Goal: Obtain resource: Download file/media

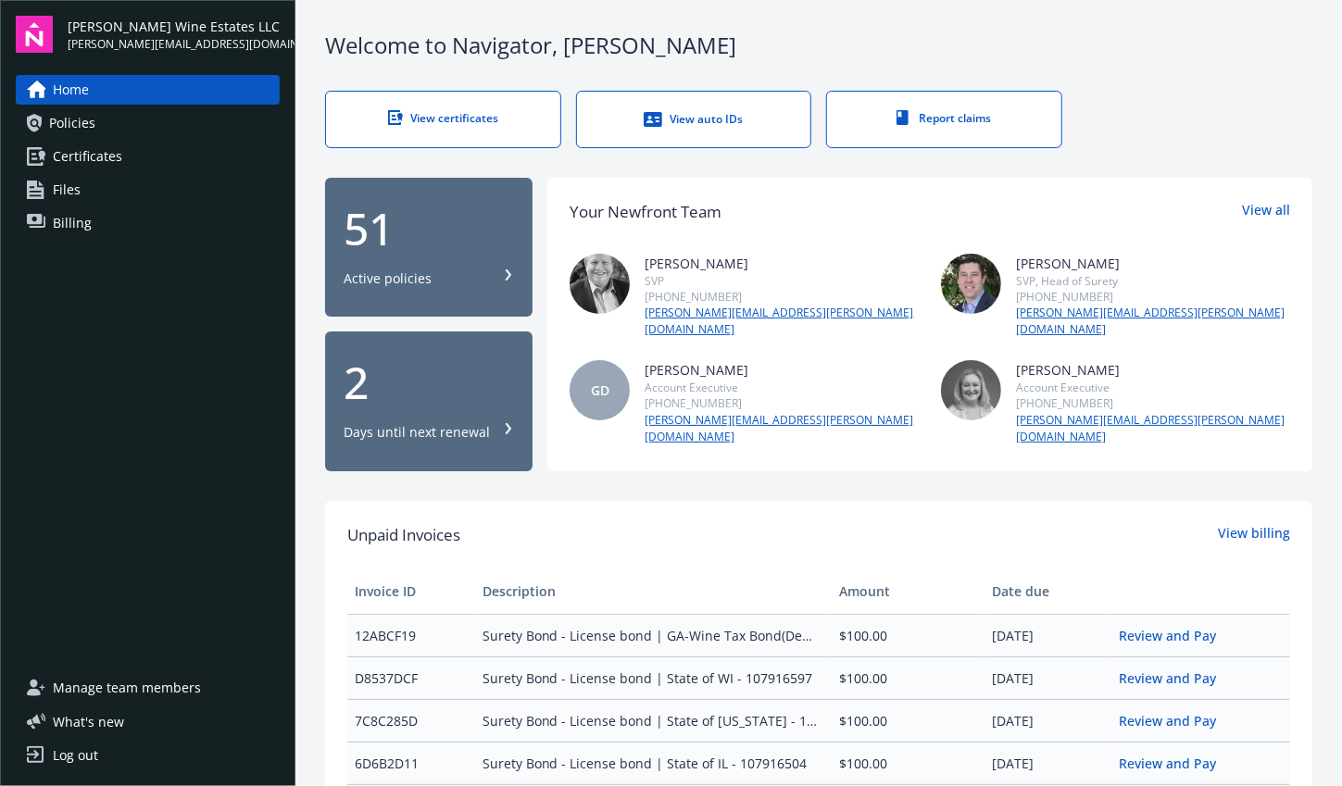
click at [448, 251] on div "51 Active policies" at bounding box center [429, 246] width 170 height 81
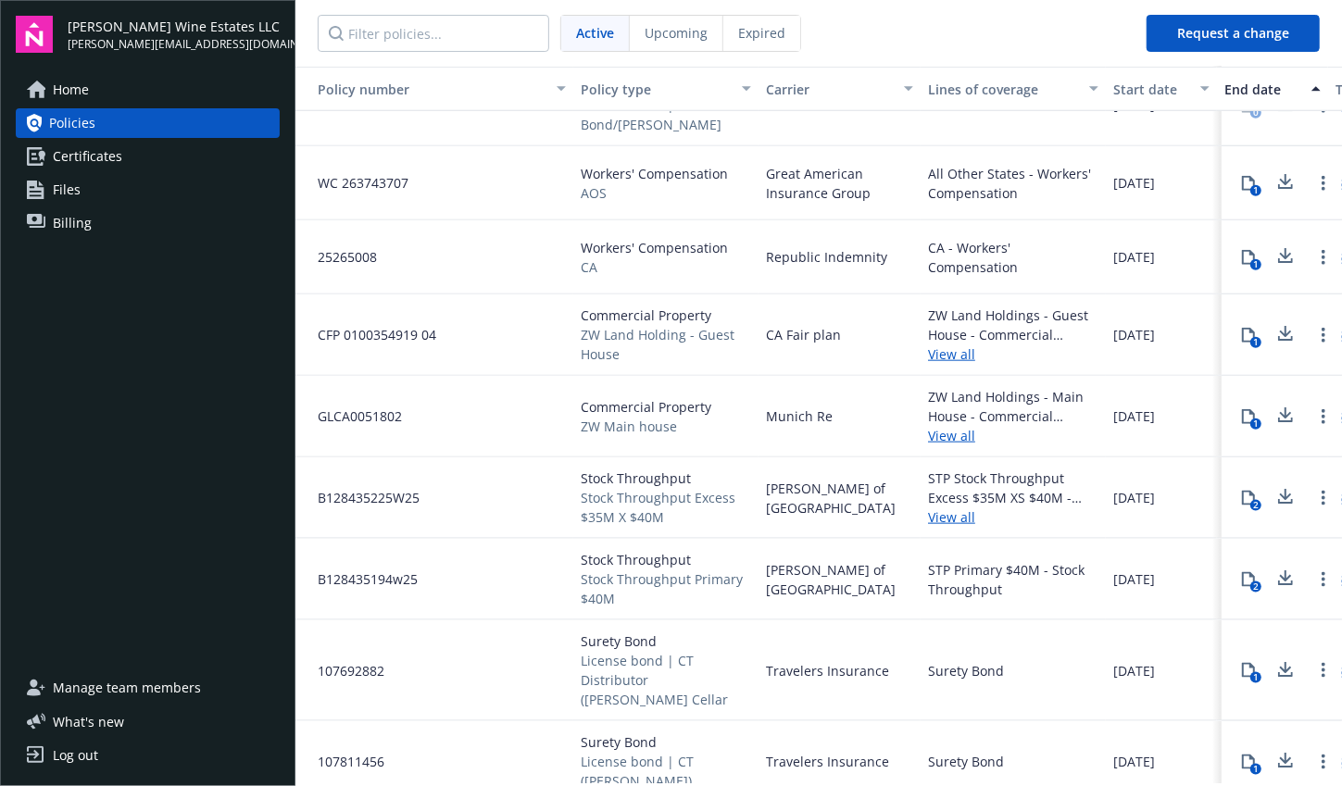
scroll to position [1102, 0]
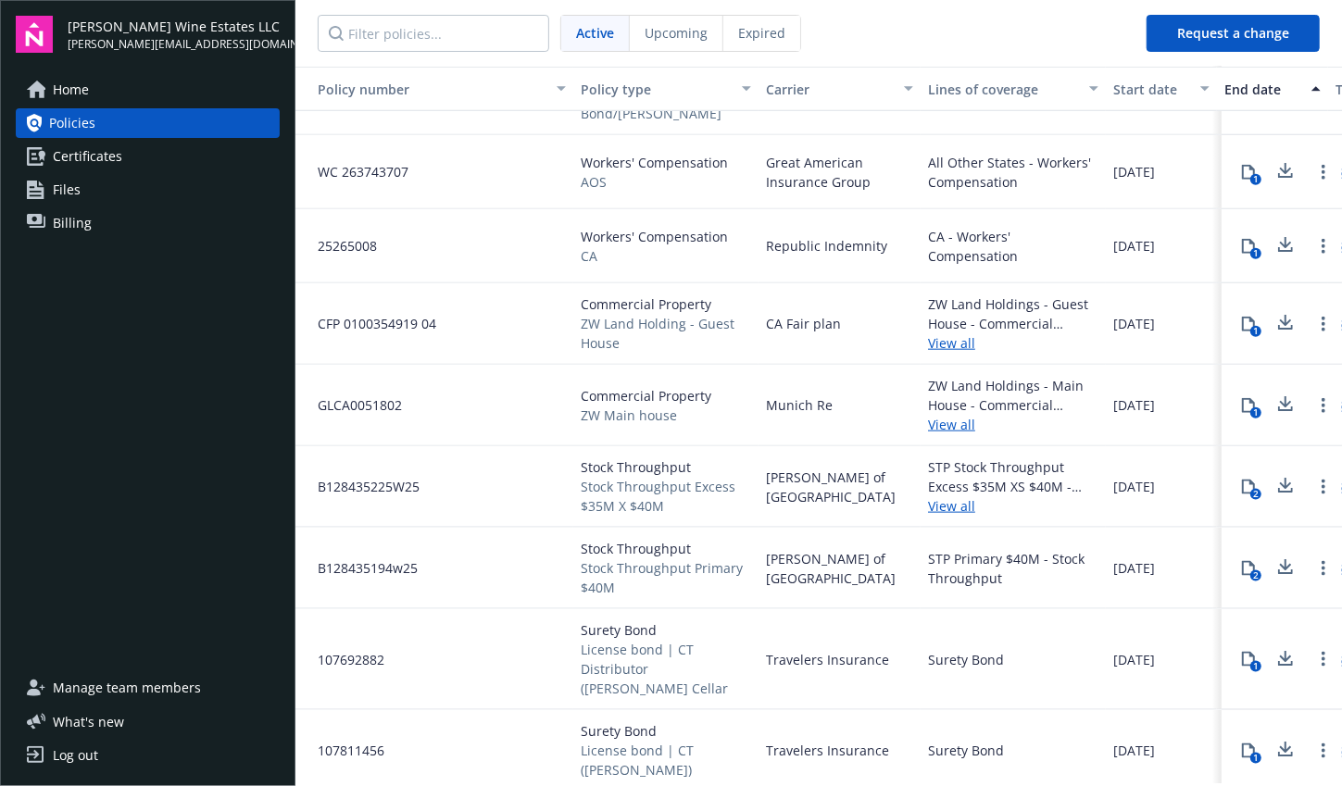
click at [1280, 404] on icon at bounding box center [1286, 401] width 12 height 11
click at [1274, 318] on icon at bounding box center [1285, 323] width 22 height 23
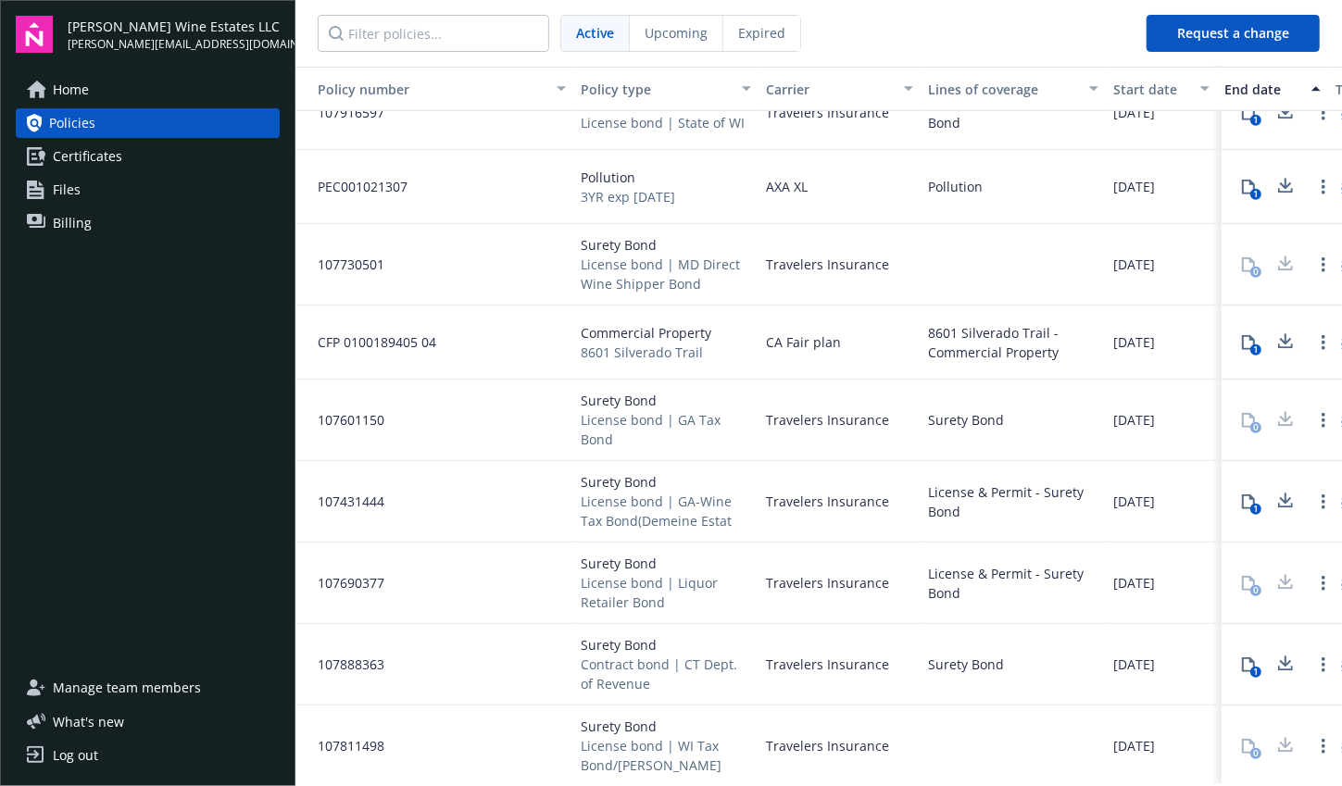
scroll to position [491, 0]
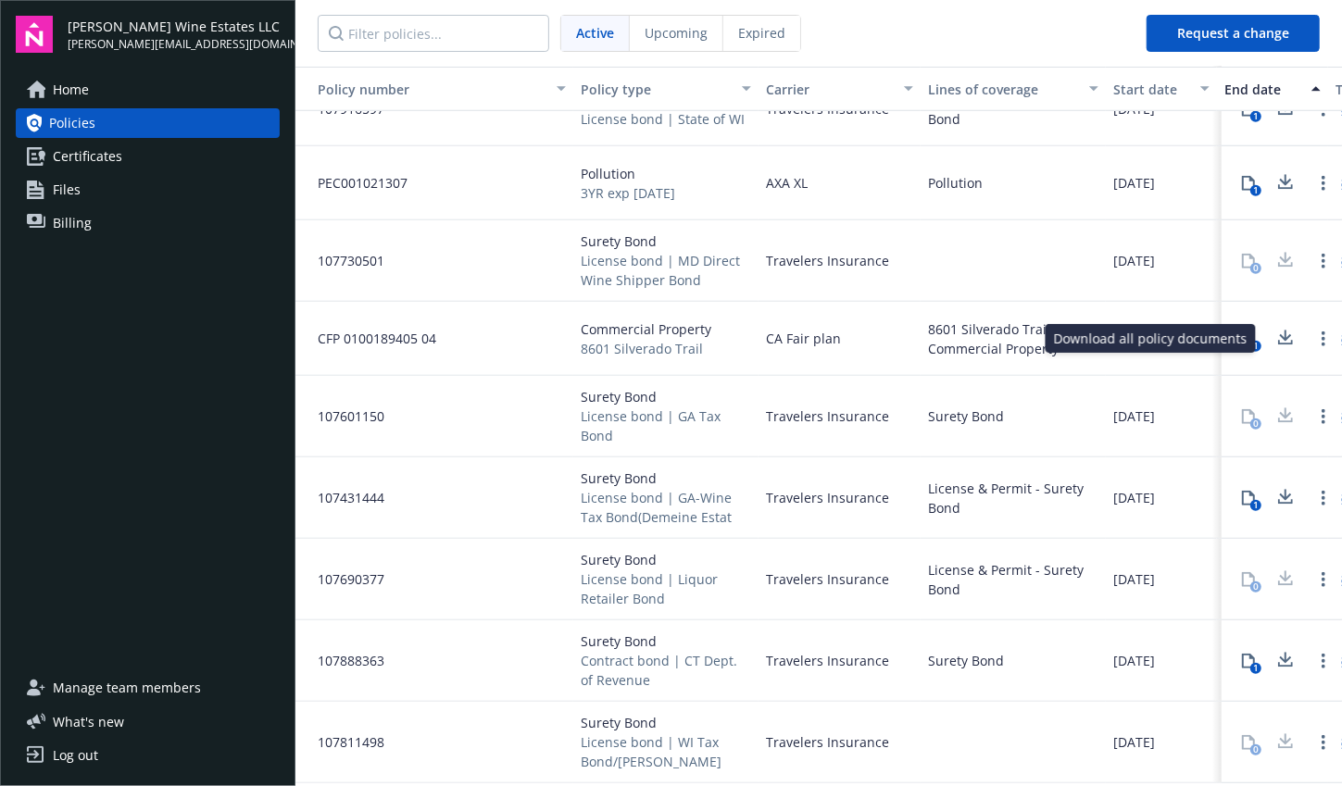
click at [1274, 337] on icon at bounding box center [1285, 338] width 22 height 23
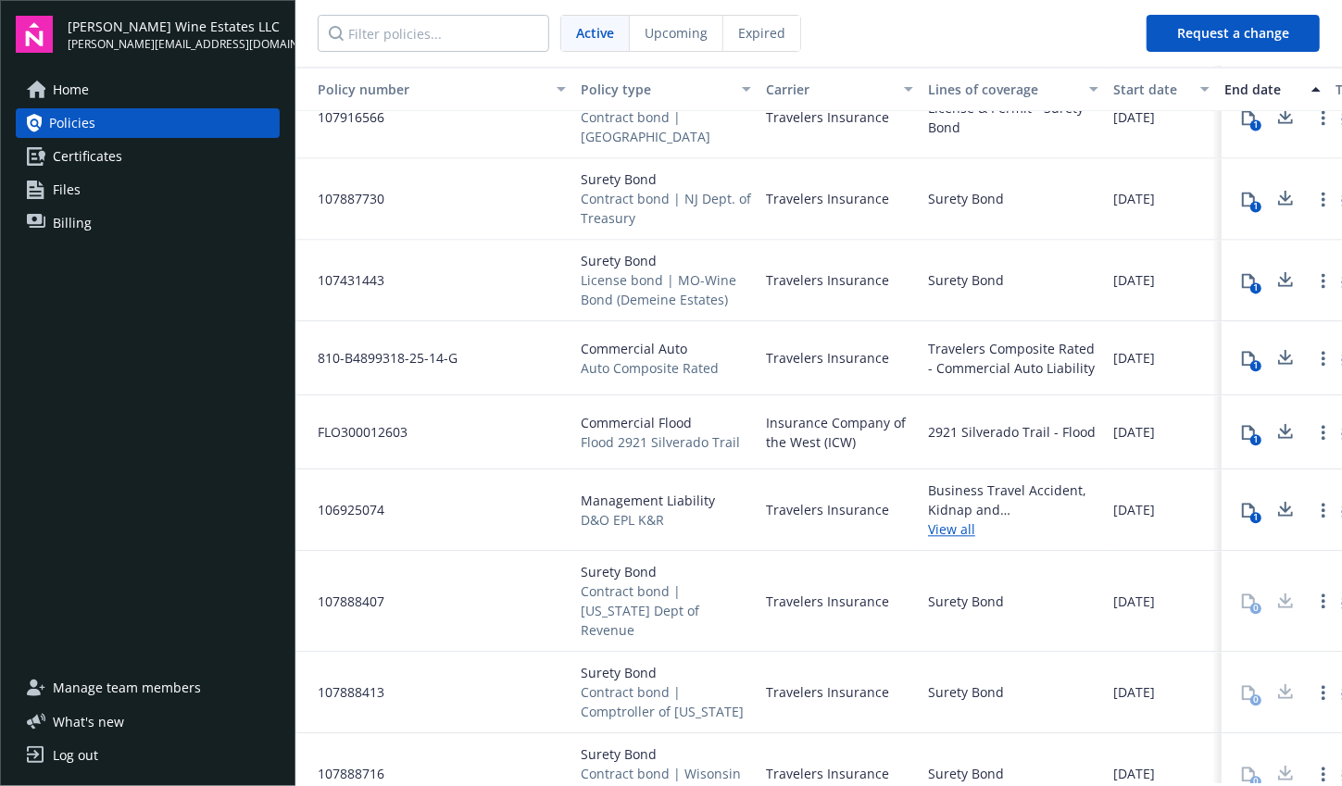
scroll to position [2268, 0]
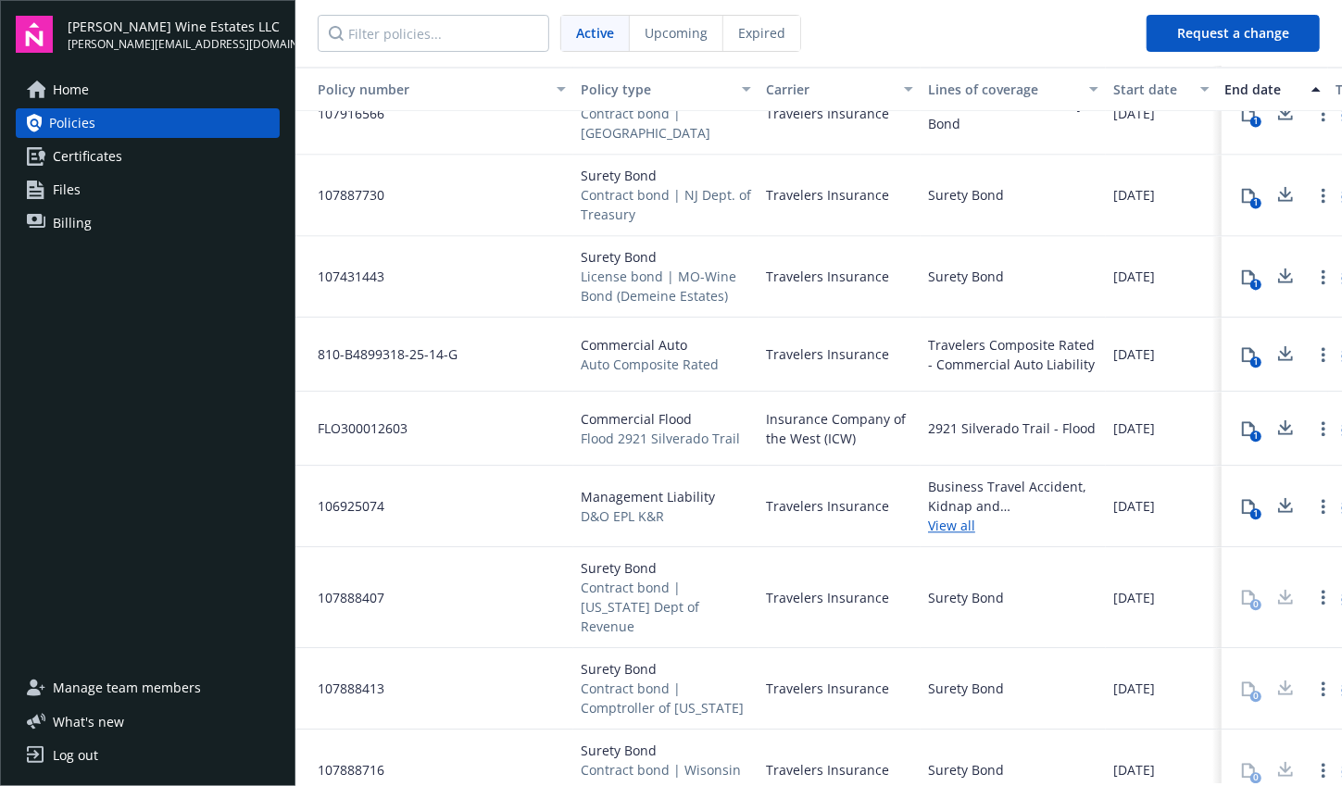
click at [1279, 420] on icon at bounding box center [1285, 428] width 22 height 23
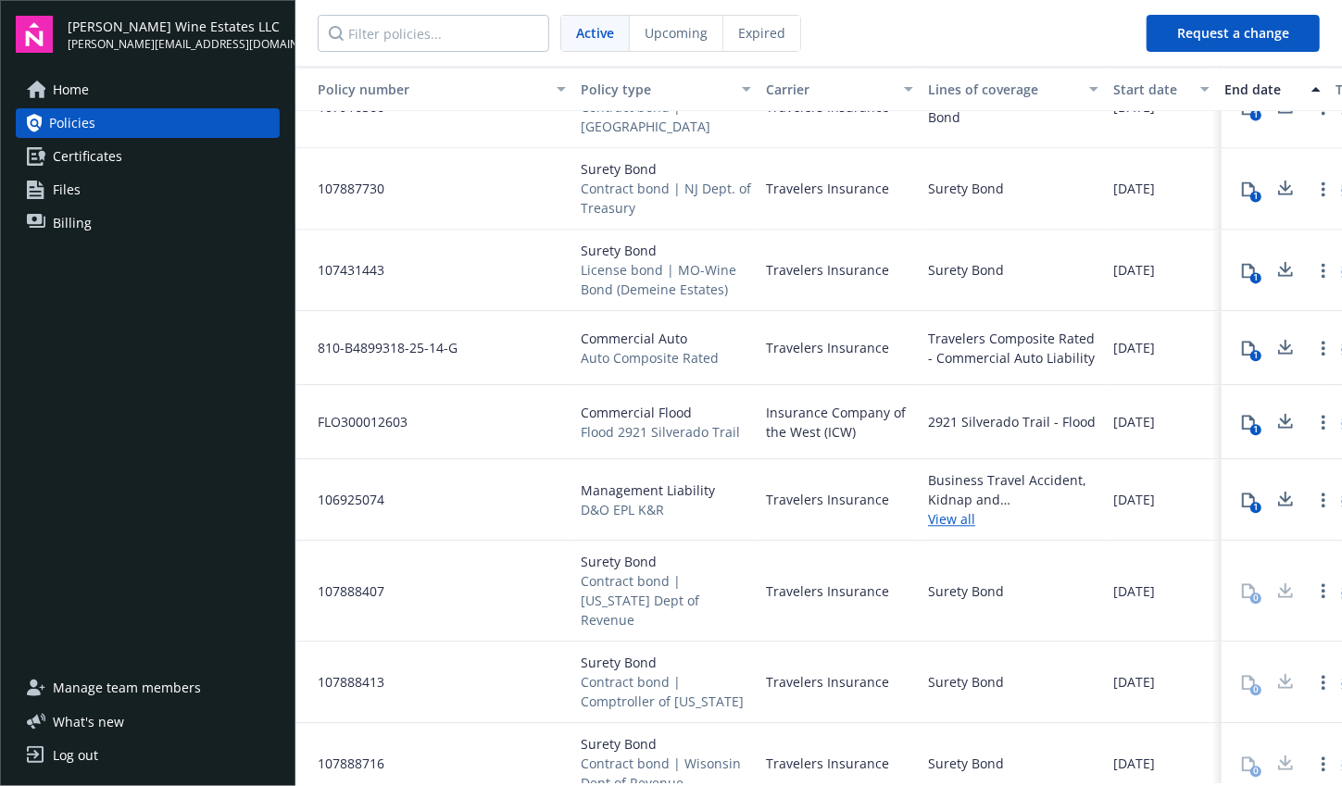
click at [1280, 491] on icon at bounding box center [1286, 496] width 12 height 11
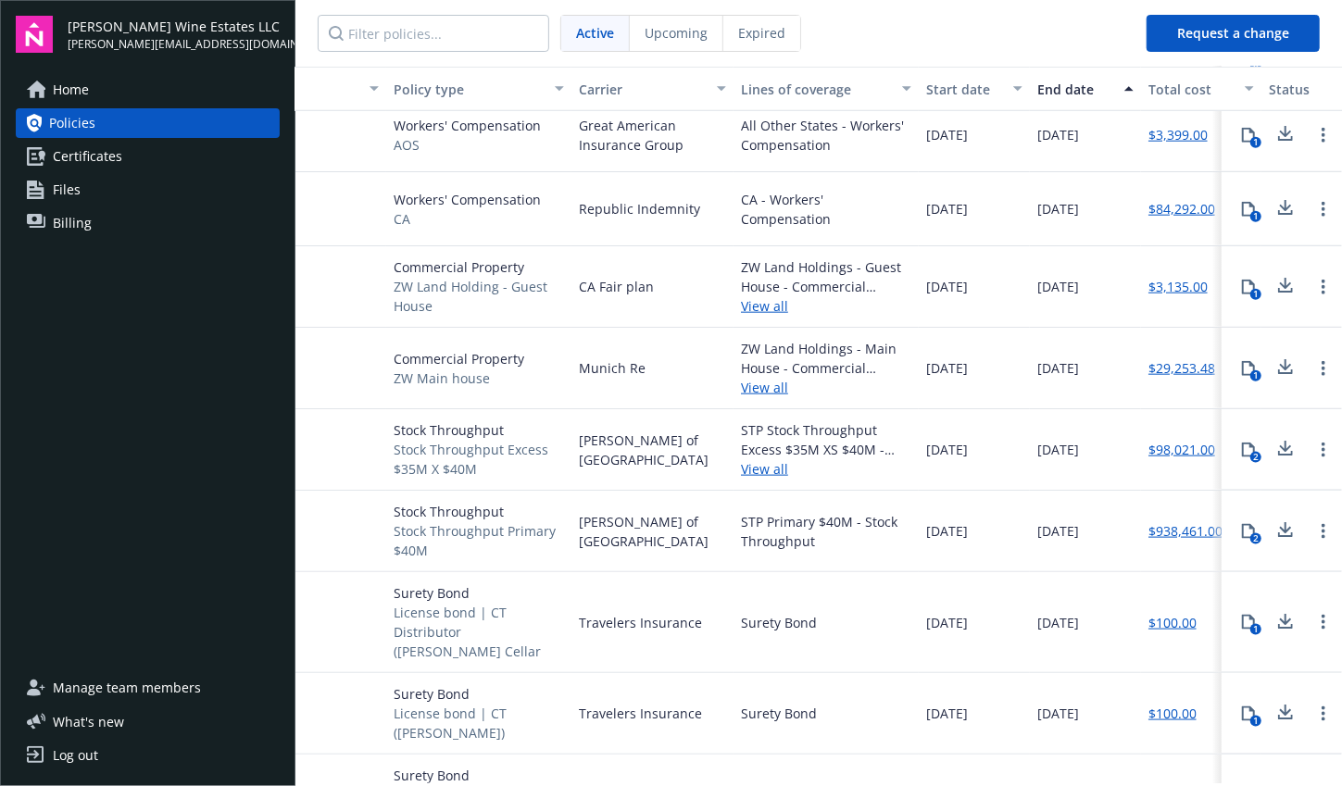
scroll to position [1131, 193]
click at [1278, 535] on icon at bounding box center [1285, 534] width 15 height 5
click at [515, 259] on span "Commercial Property" at bounding box center [473, 266] width 170 height 19
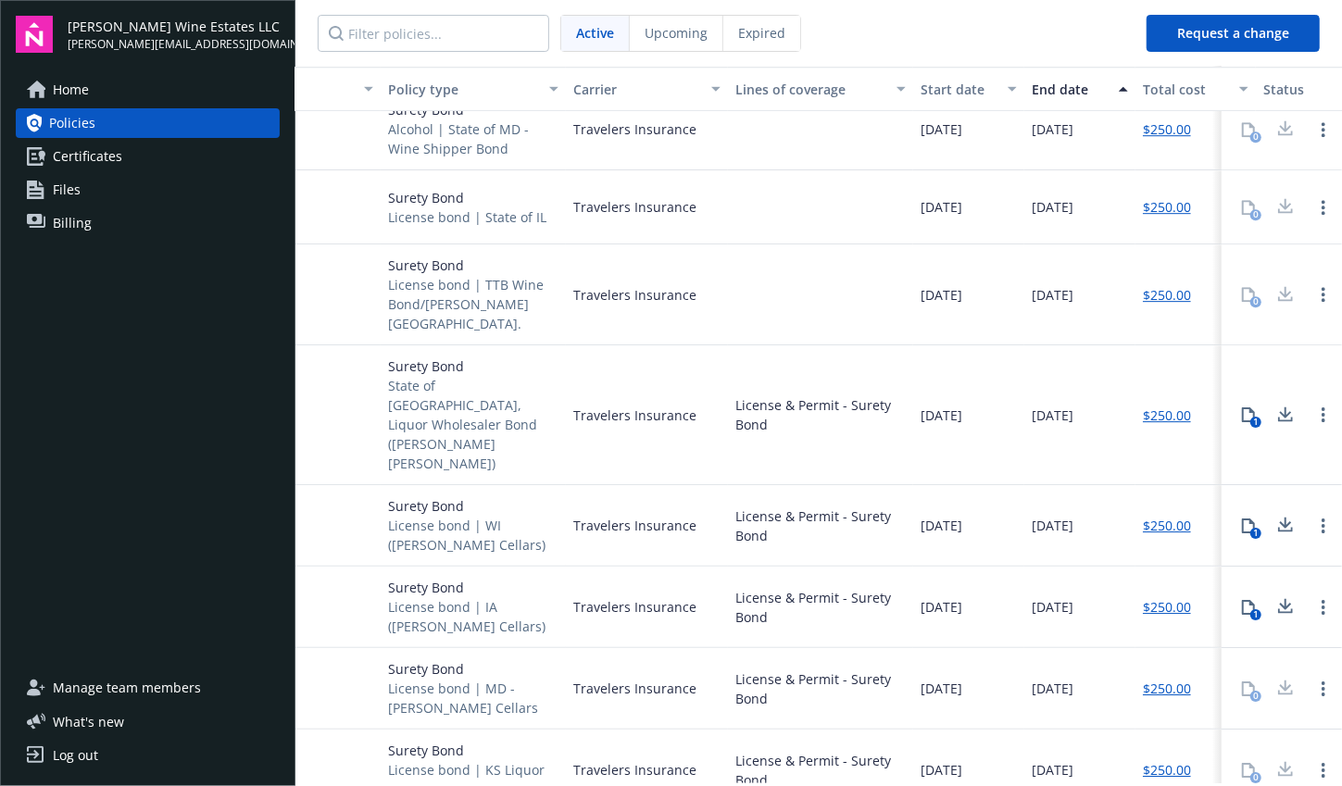
scroll to position [3270, 193]
